Goal: Communication & Community: Answer question/provide support

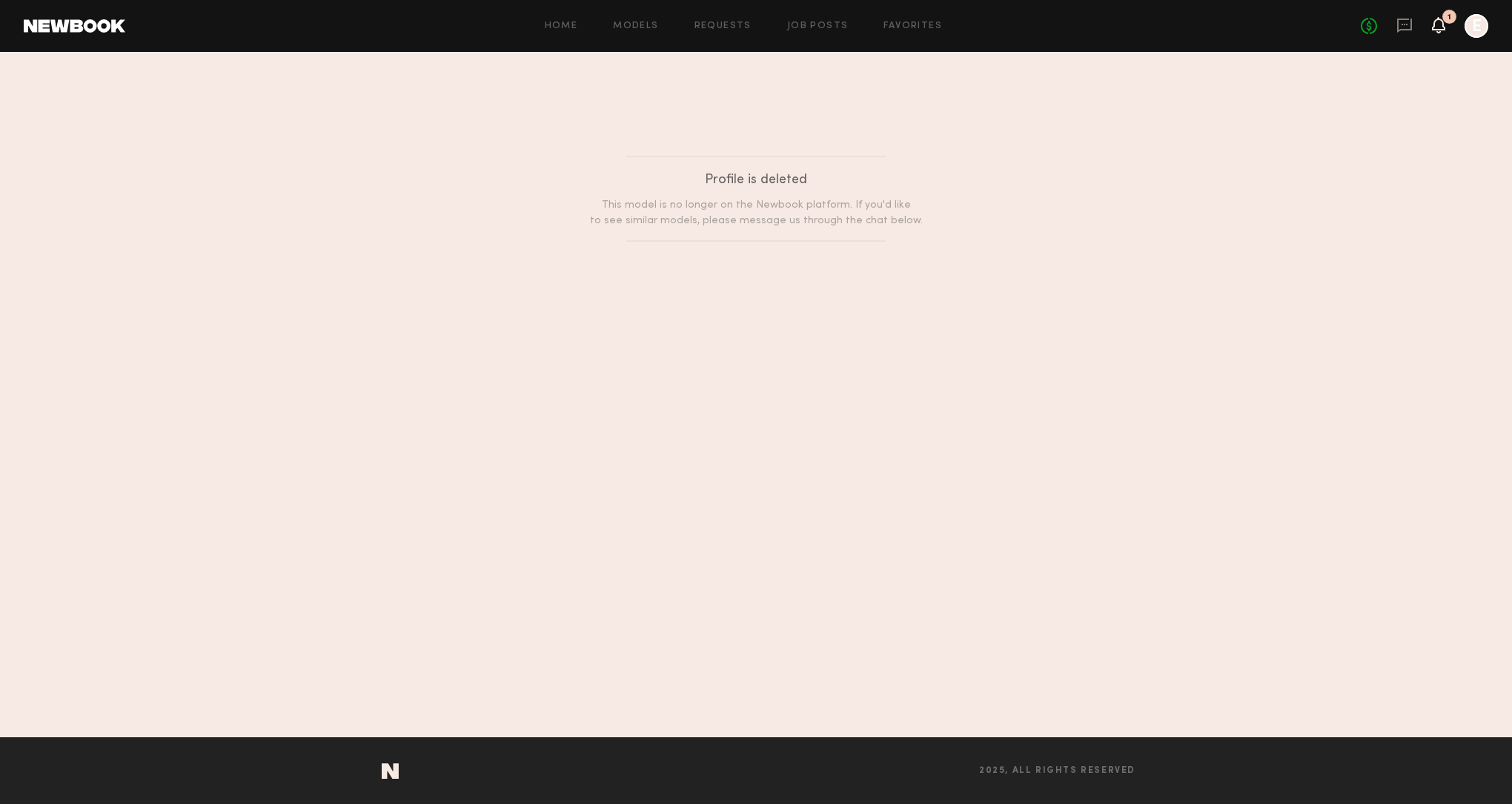
click at [1443, 21] on icon at bounding box center [1439, 25] width 13 height 16
click at [558, 24] on link "Home" at bounding box center [561, 26] width 33 height 10
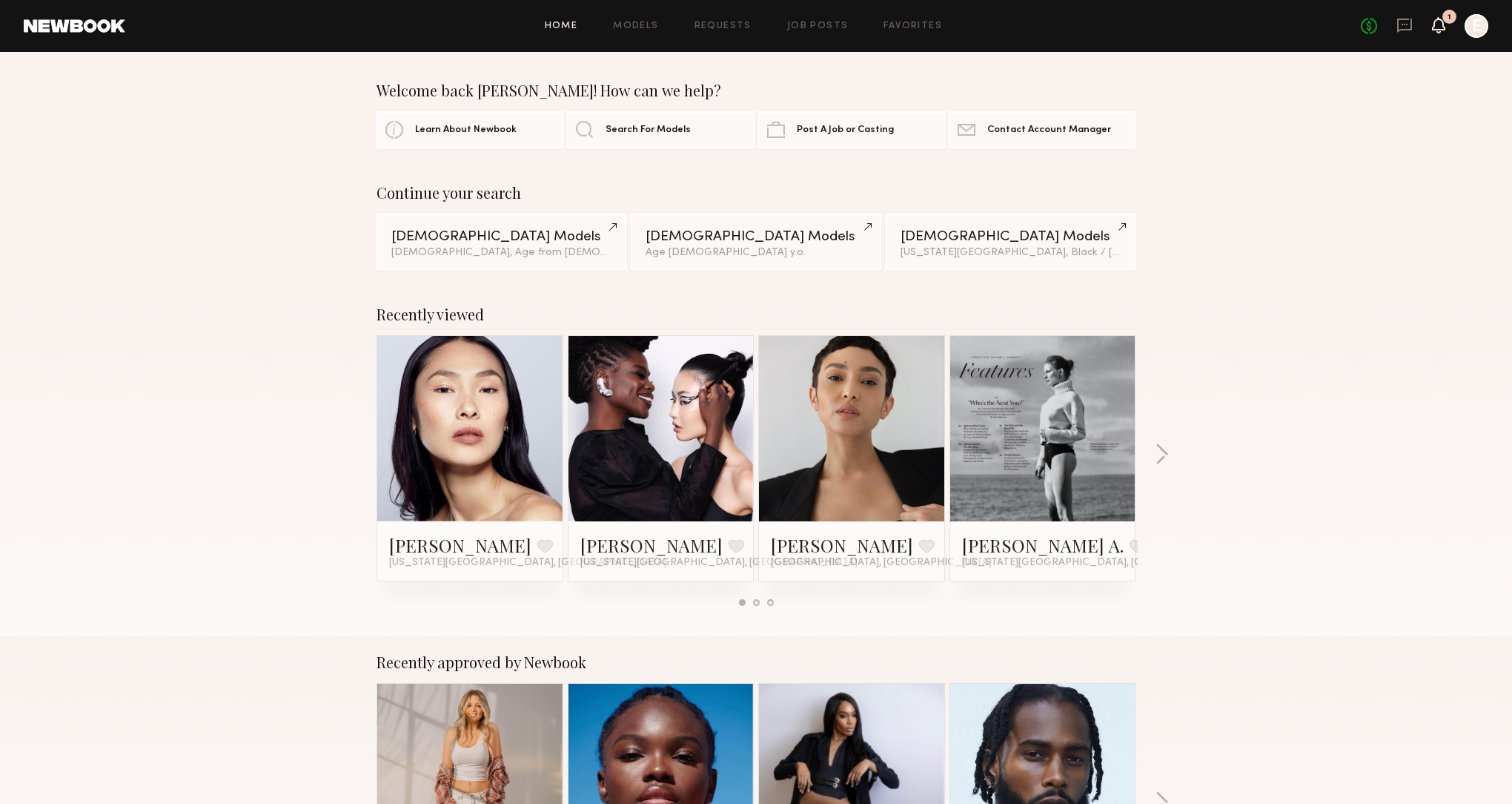
click at [1433, 30] on icon at bounding box center [1439, 25] width 13 height 16
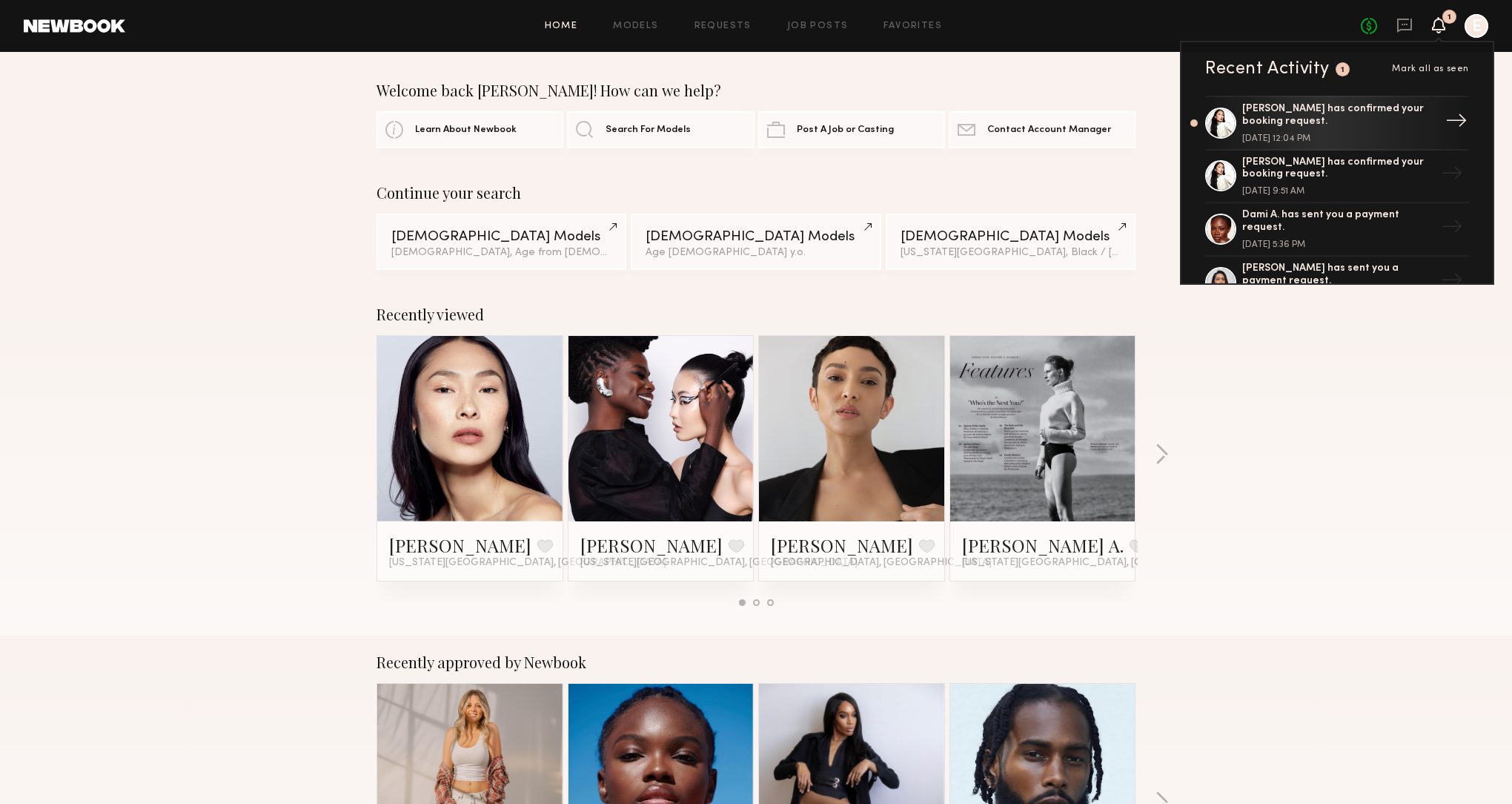
click at [1271, 129] on div "Dinara C. has confirmed your booking request. August 18, 2025 @ 12:04 PM" at bounding box center [1339, 123] width 193 height 40
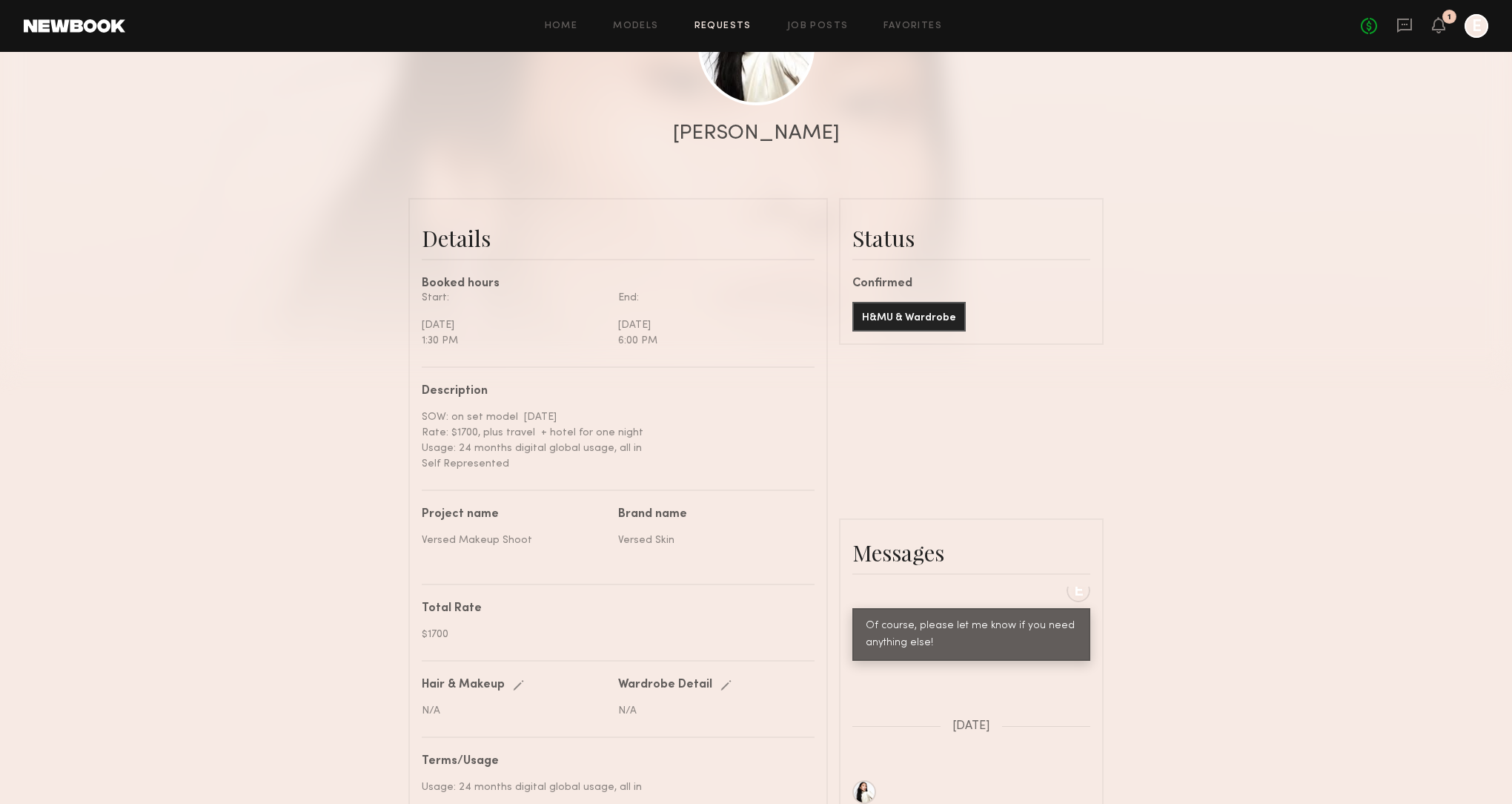
scroll to position [228, 0]
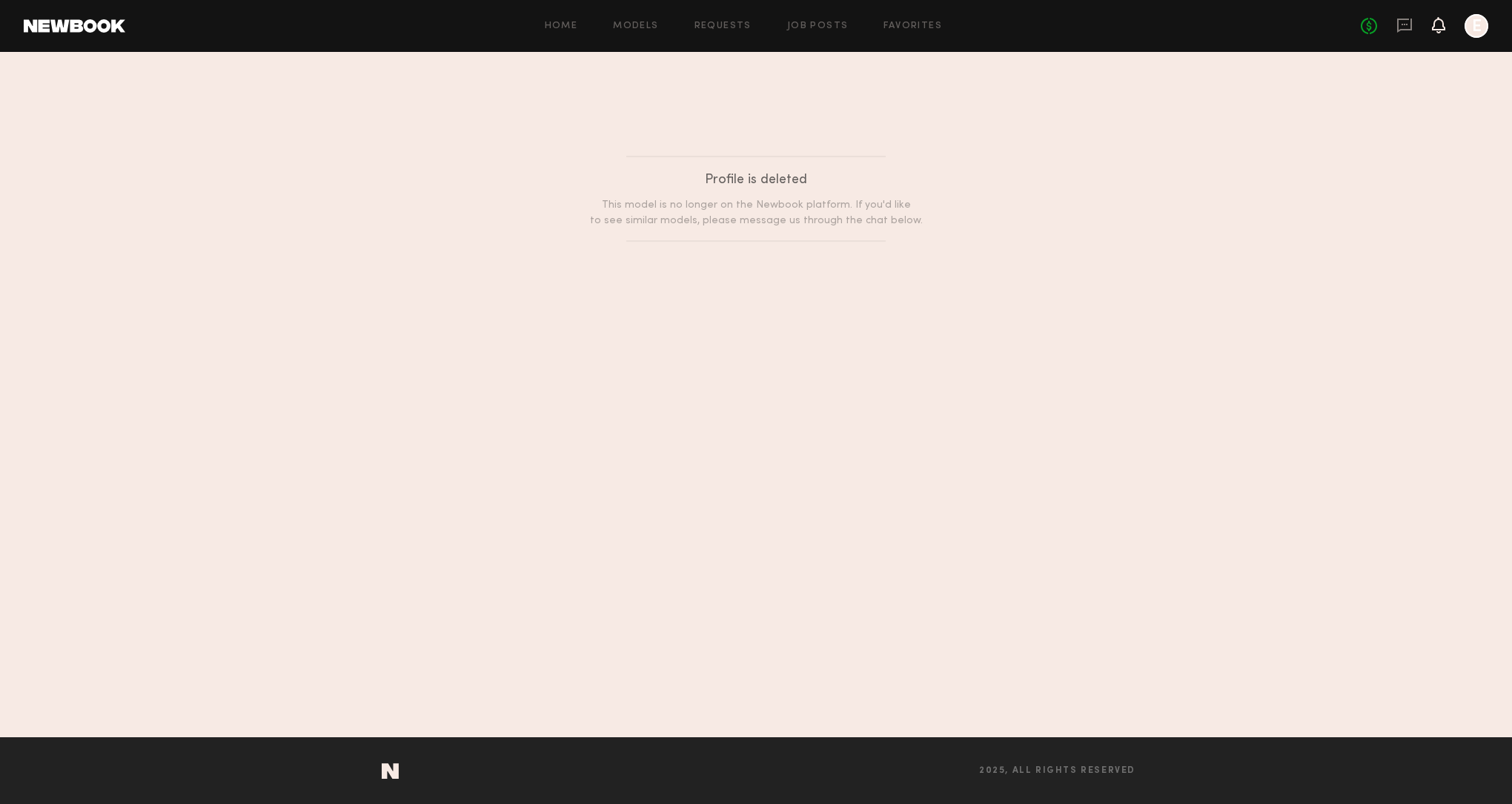
click at [1434, 21] on icon at bounding box center [1439, 25] width 13 height 16
click at [1407, 27] on icon at bounding box center [1405, 25] width 16 height 16
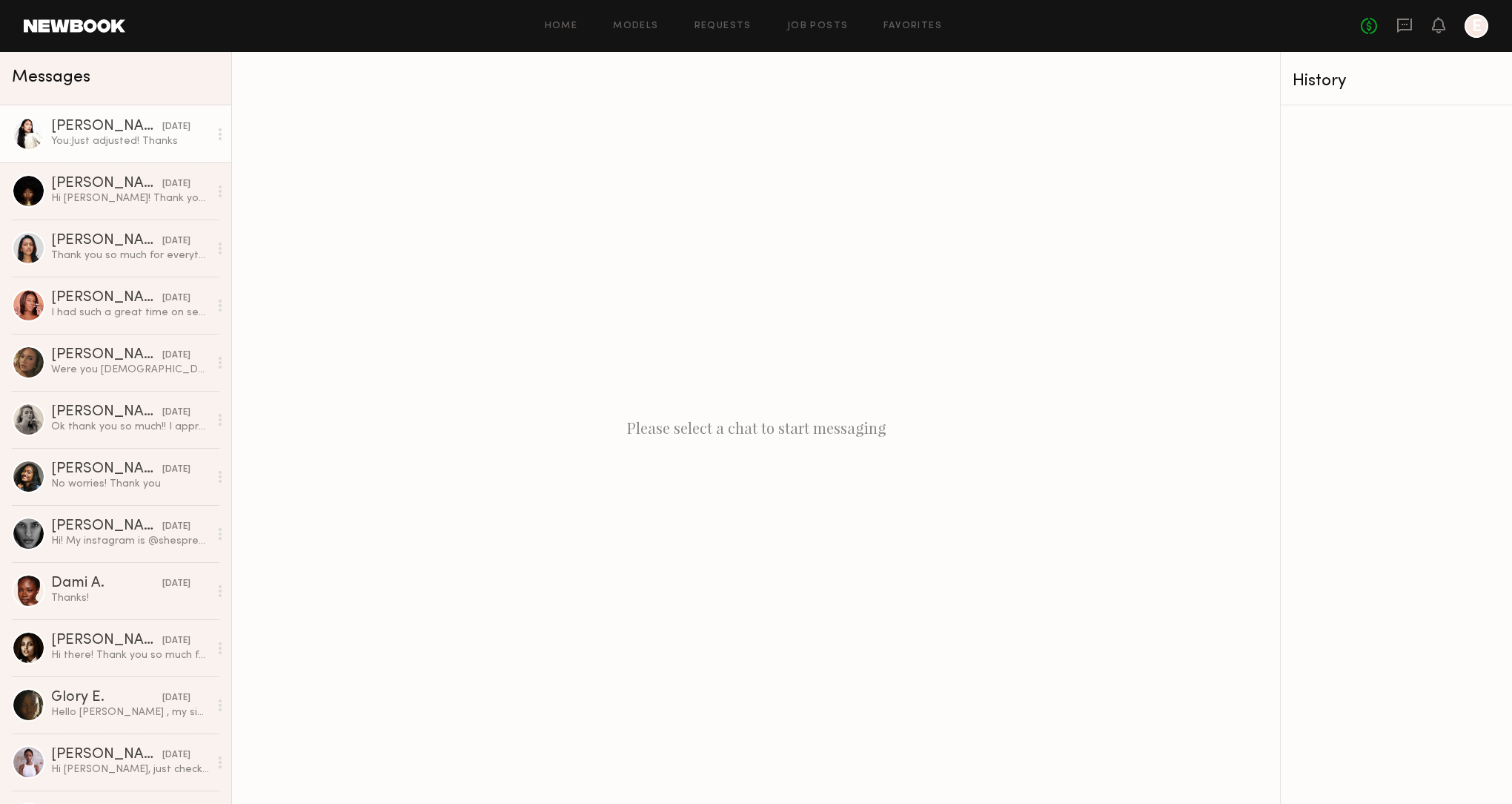
click at [59, 131] on div "[PERSON_NAME]" at bounding box center [106, 127] width 112 height 15
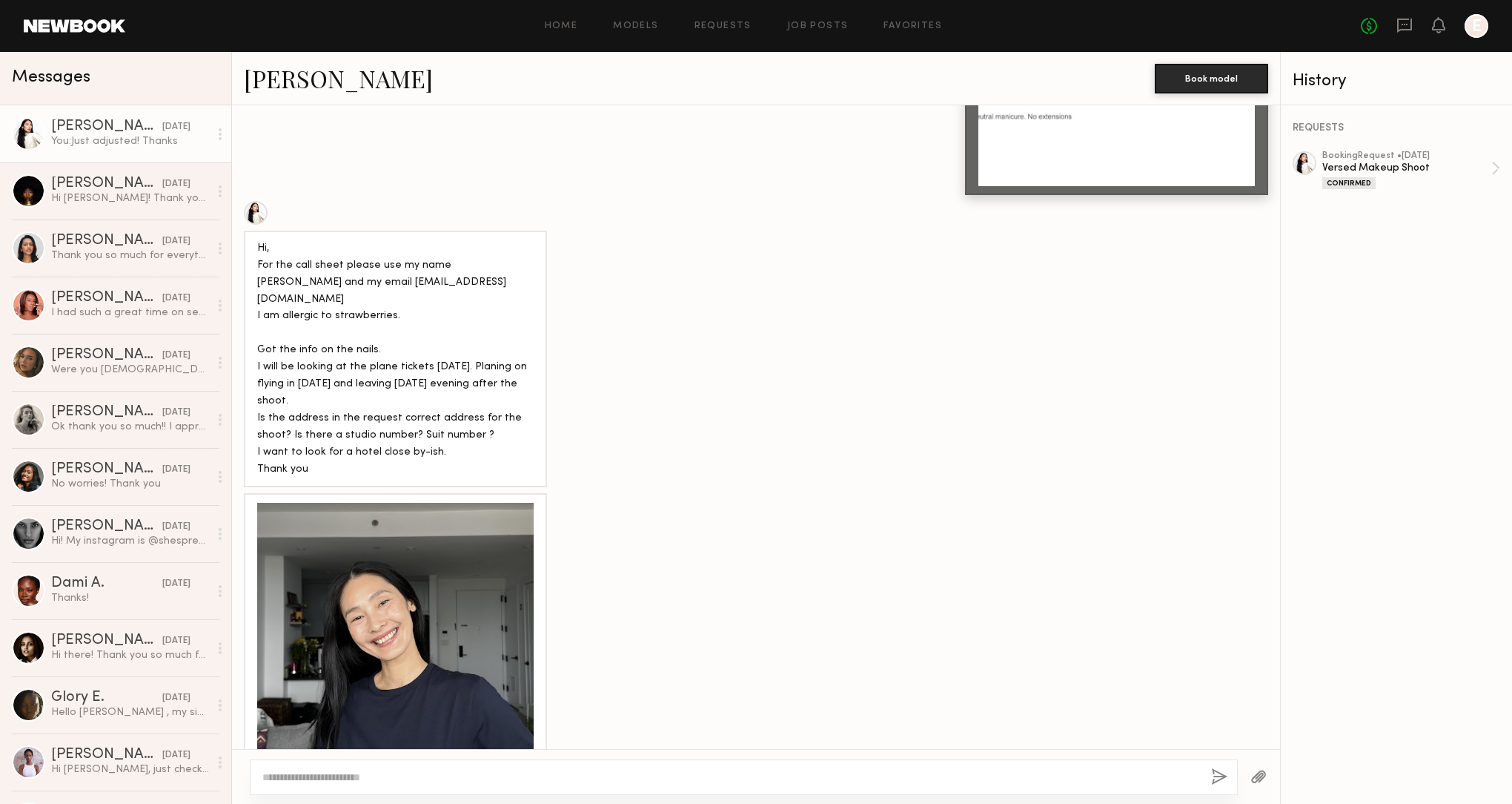
scroll to position [1640, 0]
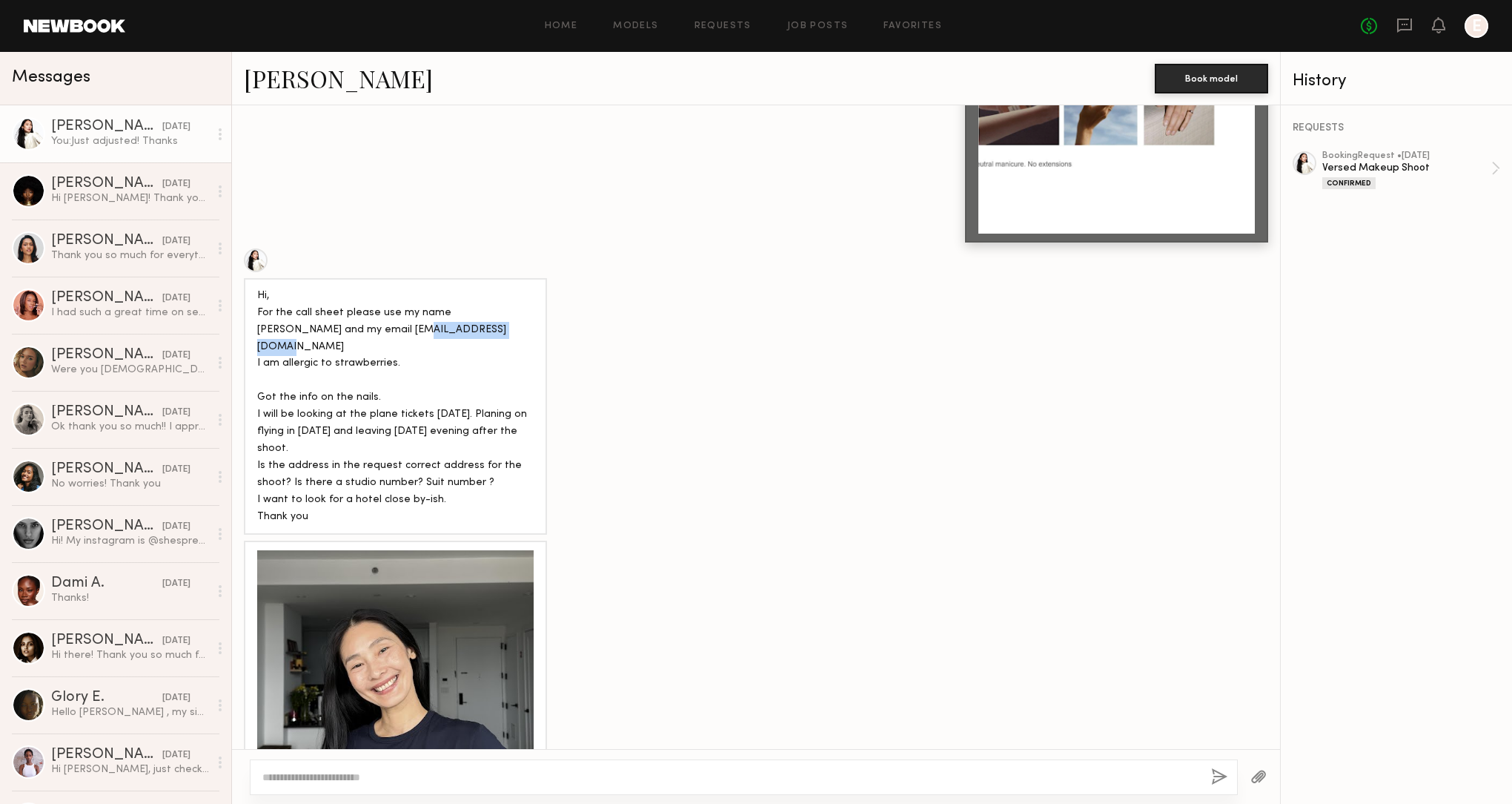
drag, startPoint x: 433, startPoint y: 293, endPoint x: 326, endPoint y: 296, distance: 107.0
click at [326, 296] on div "Hi, For the call sheet please use my name [PERSON_NAME] and my email [EMAIL_ADD…" at bounding box center [395, 406] width 277 height 238
copy div "[EMAIL_ADDRESS][DOMAIN_NAME]"
